Goal: Information Seeking & Learning: Find specific fact

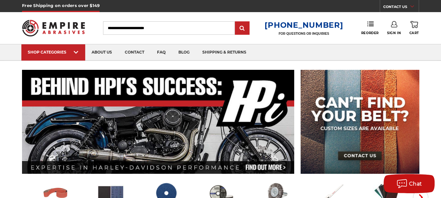
click at [171, 27] on input "Search" at bounding box center [169, 27] width 132 height 13
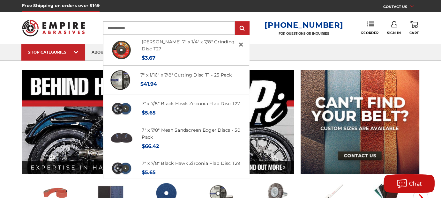
type input "**********"
click at [236, 22] on input "submit" at bounding box center [242, 28] width 13 height 13
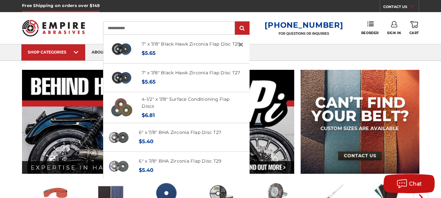
click at [236, 22] on input "submit" at bounding box center [242, 28] width 13 height 13
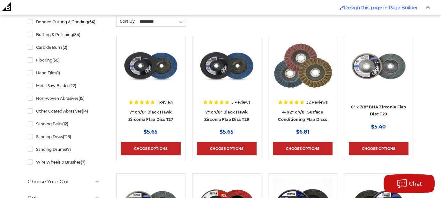
scroll to position [192, 0]
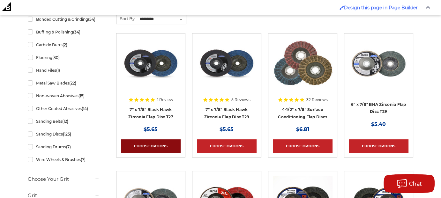
click at [147, 147] on link "Choose Options" at bounding box center [151, 145] width 60 height 13
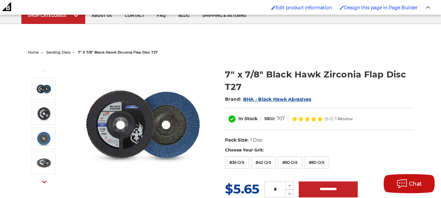
scroll to position [66, 0]
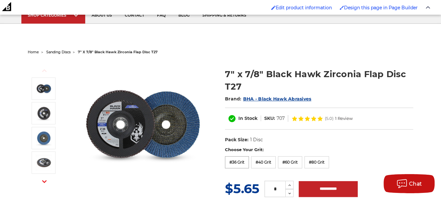
click at [237, 166] on label "#36 Grit" at bounding box center [237, 162] width 24 height 12
drag, startPoint x: 331, startPoint y: 116, endPoint x: 314, endPoint y: 116, distance: 16.9
click at [314, 116] on dl "SKU: 707036" at bounding box center [316, 118] width 35 height 7
copy dd "707036"
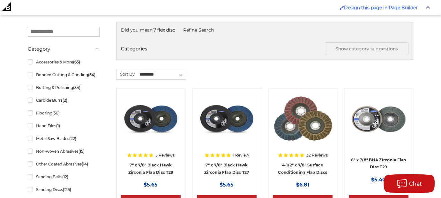
scroll to position [159, 0]
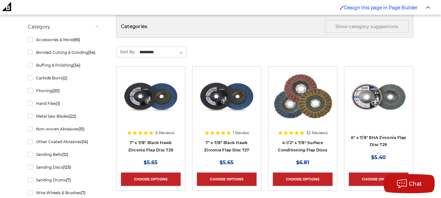
click at [230, 142] on div at bounding box center [227, 110] width 60 height 78
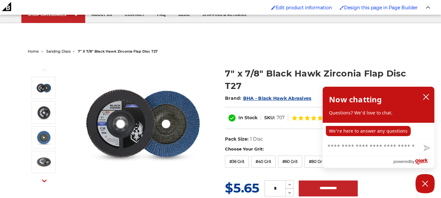
scroll to position [68, 0]
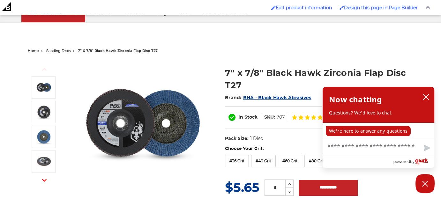
click at [241, 162] on label "#36 Grit" at bounding box center [237, 161] width 24 height 12
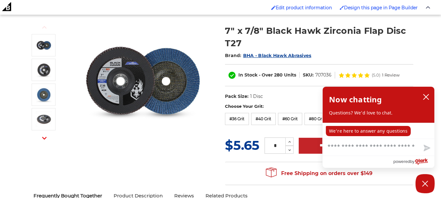
scroll to position [110, 0]
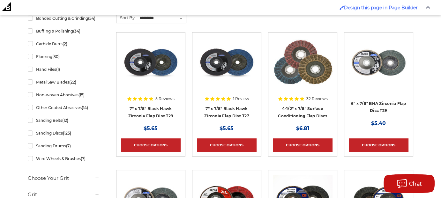
scroll to position [184, 0]
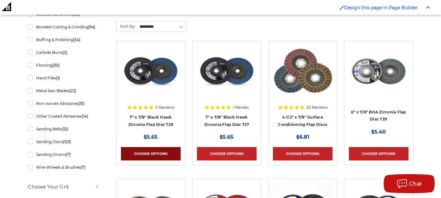
click at [151, 151] on link "Choose Options" at bounding box center [151, 153] width 60 height 13
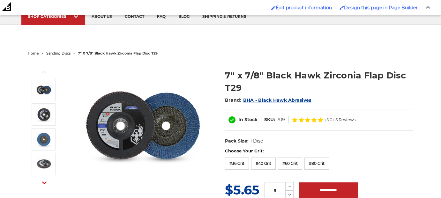
scroll to position [87, 0]
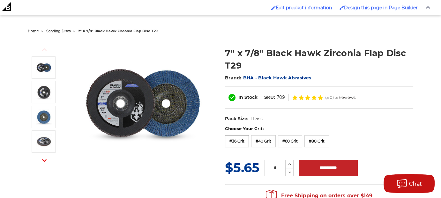
click at [241, 139] on label "#36 Grit" at bounding box center [237, 141] width 24 height 12
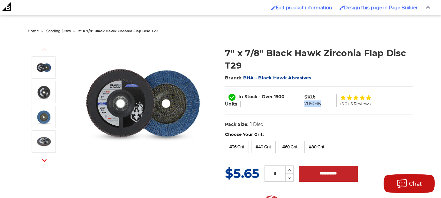
drag, startPoint x: 304, startPoint y: 104, endPoint x: 321, endPoint y: 104, distance: 16.6
click at [321, 104] on dl "SKU: 709036" at bounding box center [319, 100] width 36 height 13
copy dd "709036"
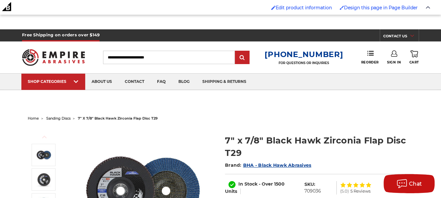
click at [132, 56] on input "Search" at bounding box center [169, 57] width 132 height 13
paste input "**********"
type input "**********"
click at [236, 51] on input "submit" at bounding box center [242, 57] width 13 height 13
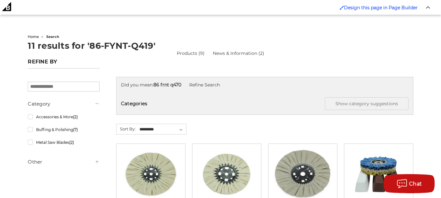
scroll to position [156, 0]
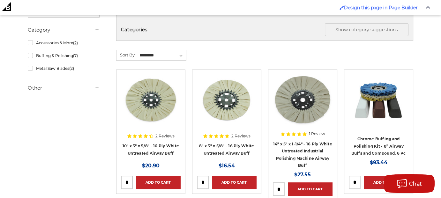
click at [161, 143] on div at bounding box center [151, 113] width 60 height 78
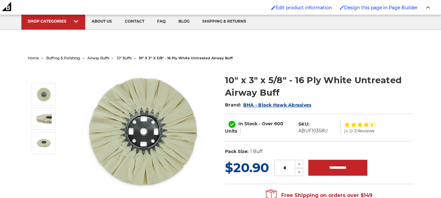
scroll to position [80, 0]
